Goal: Learn about a topic

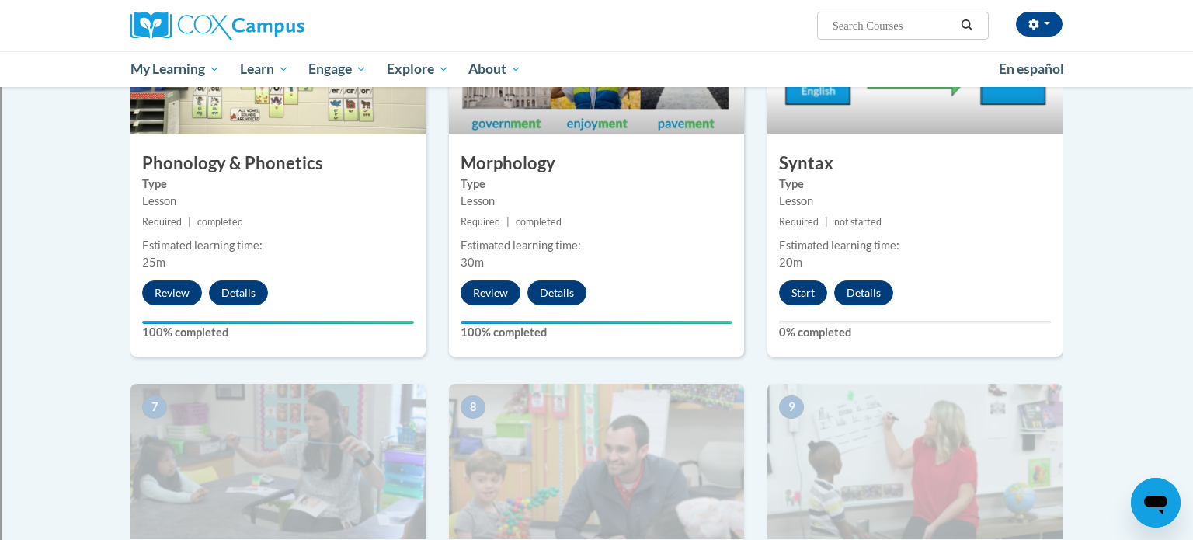
scroll to position [879, 0]
click at [802, 284] on button "Start" at bounding box center [803, 292] width 48 height 25
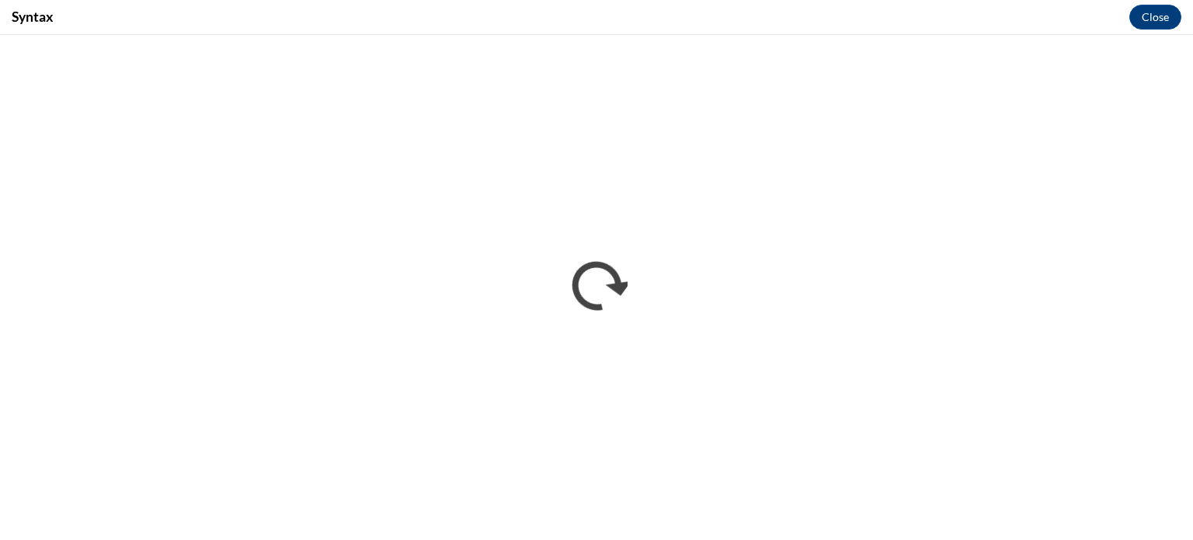
scroll to position [0, 0]
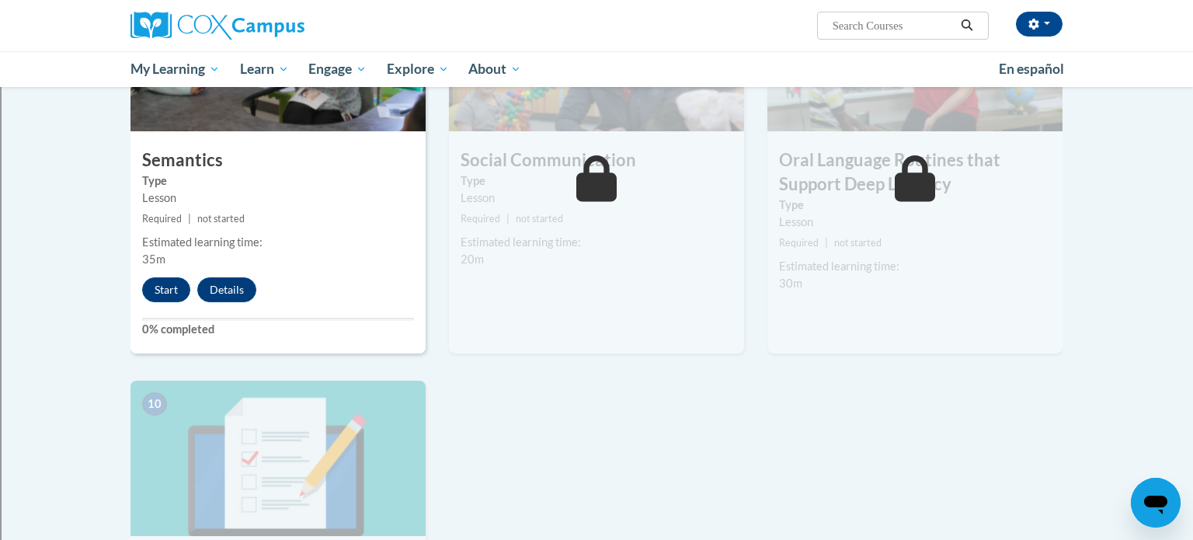
scroll to position [1289, 0]
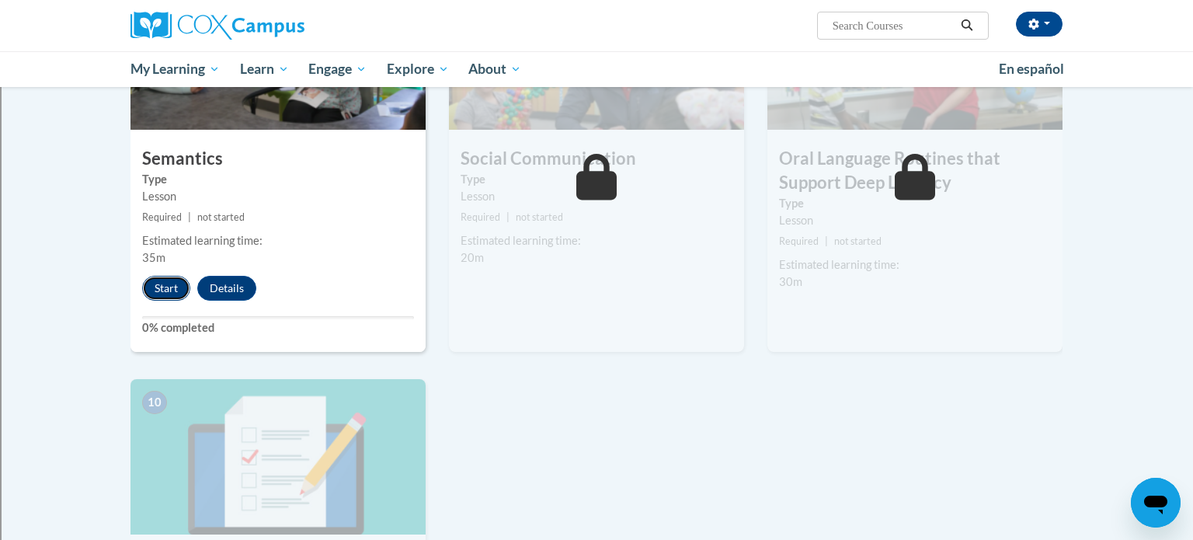
click at [168, 293] on button "Start" at bounding box center [166, 288] width 48 height 25
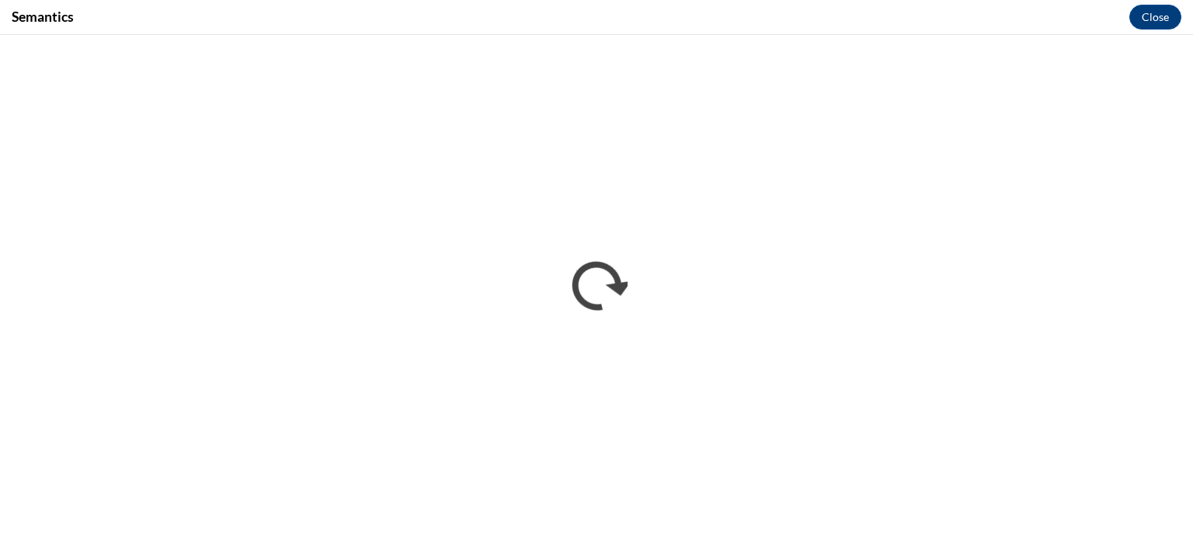
scroll to position [0, 0]
